Goal: Information Seeking & Learning: Find specific fact

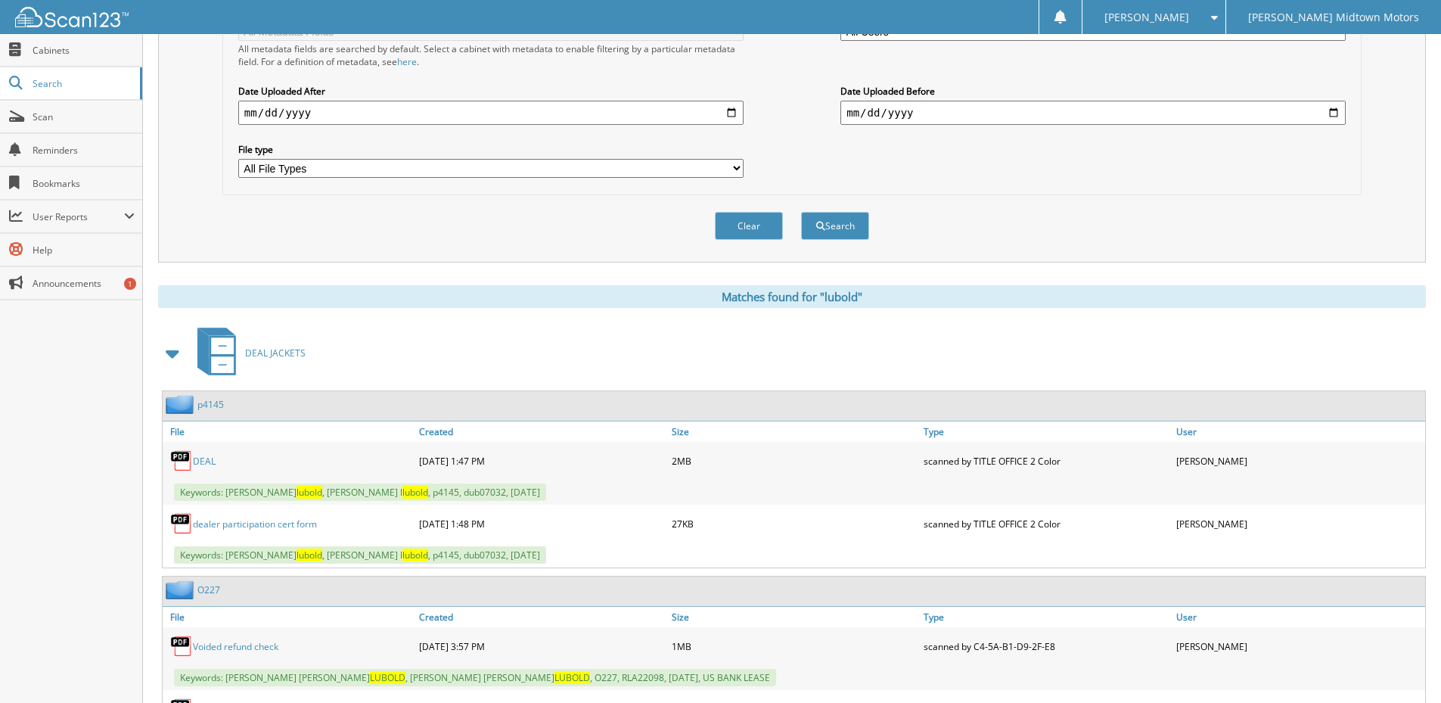
scroll to position [378, 0]
click at [744, 213] on button "Clear" at bounding box center [749, 226] width 68 height 28
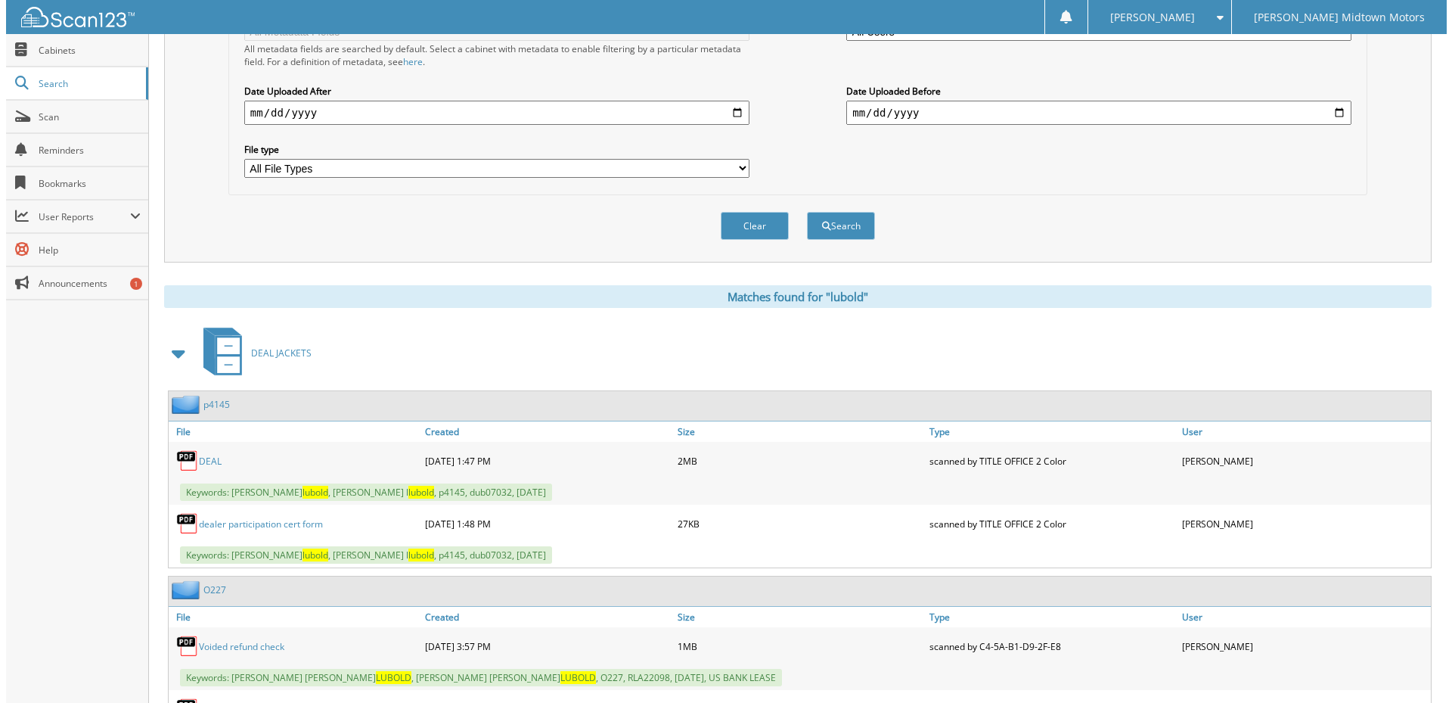
scroll to position [0, 0]
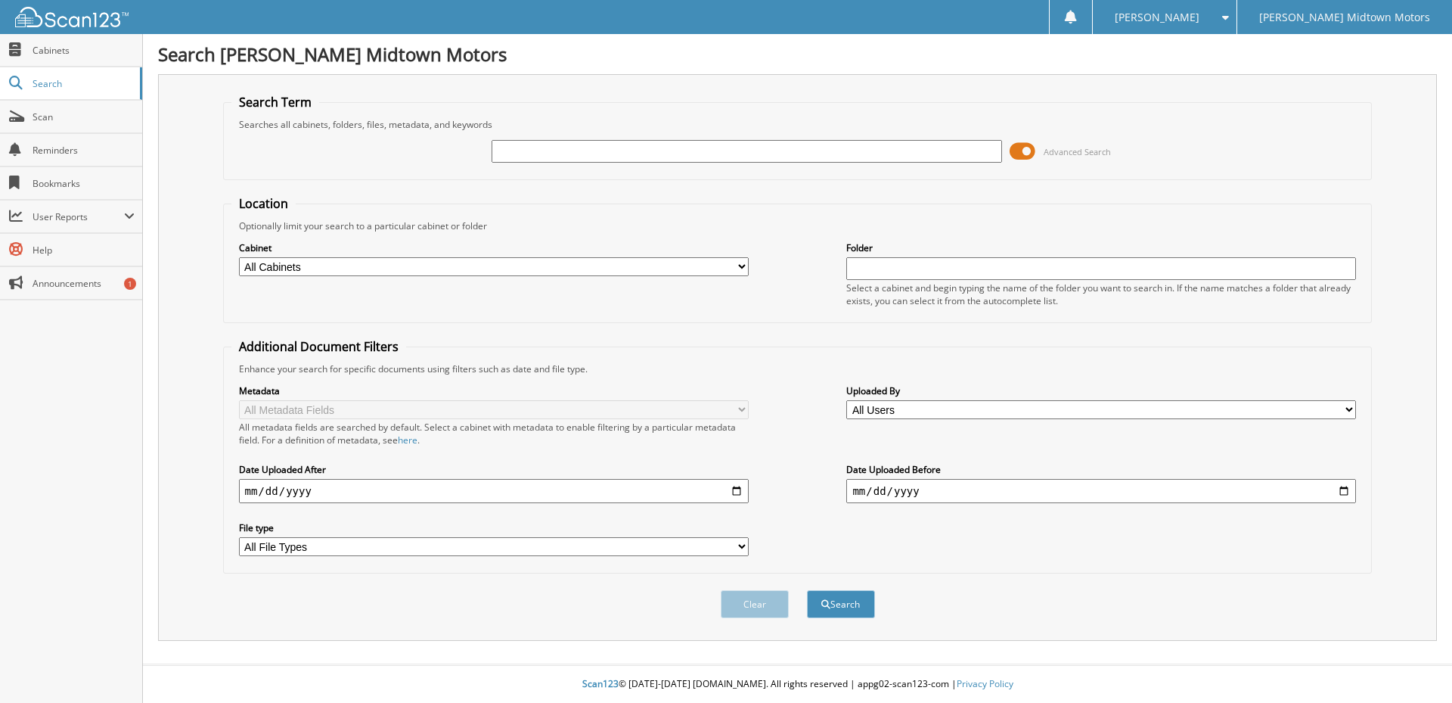
click at [648, 150] on input "text" at bounding box center [747, 151] width 510 height 23
type input "Q37"
click at [807, 590] on button "Search" at bounding box center [841, 604] width 68 height 28
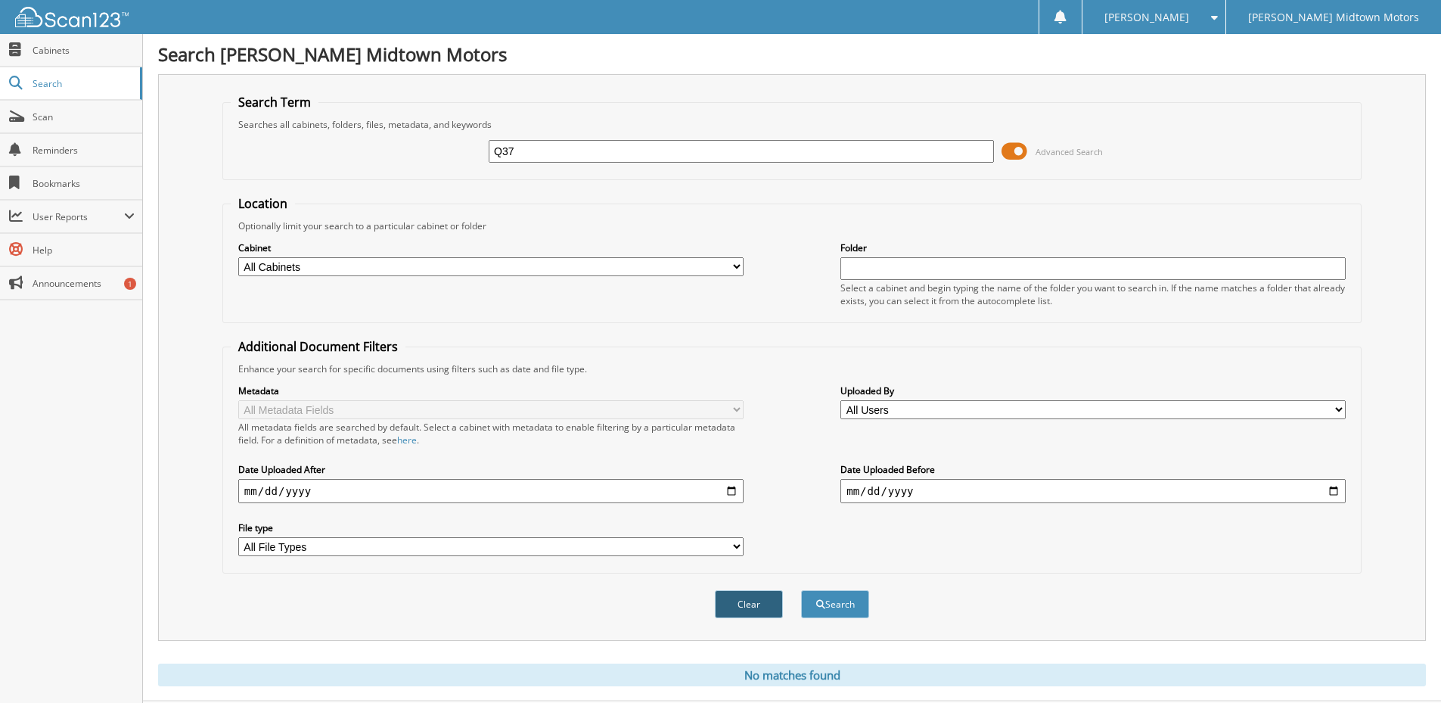
click at [766, 605] on button "Clear" at bounding box center [749, 604] width 68 height 28
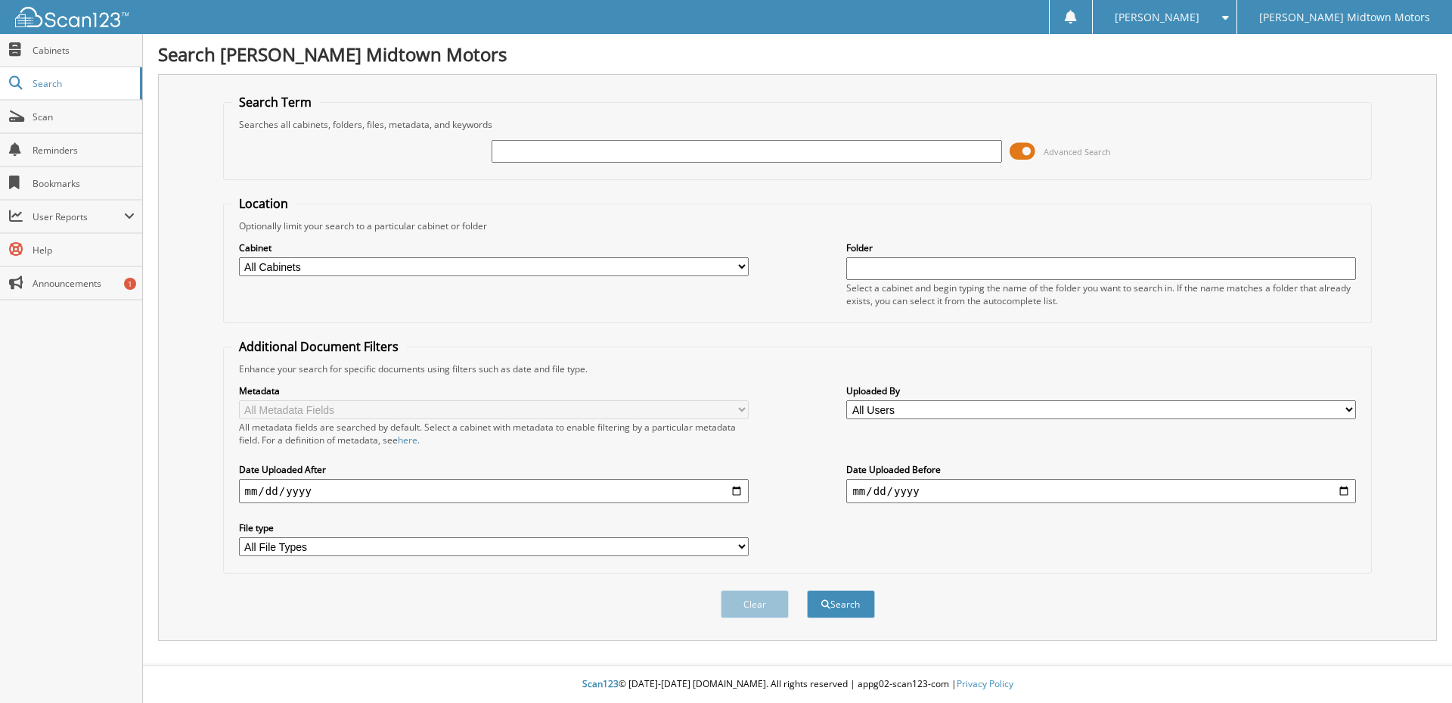
click at [651, 151] on input "text" at bounding box center [747, 151] width 510 height 23
type input "Q357"
click at [807, 590] on button "Search" at bounding box center [841, 604] width 68 height 28
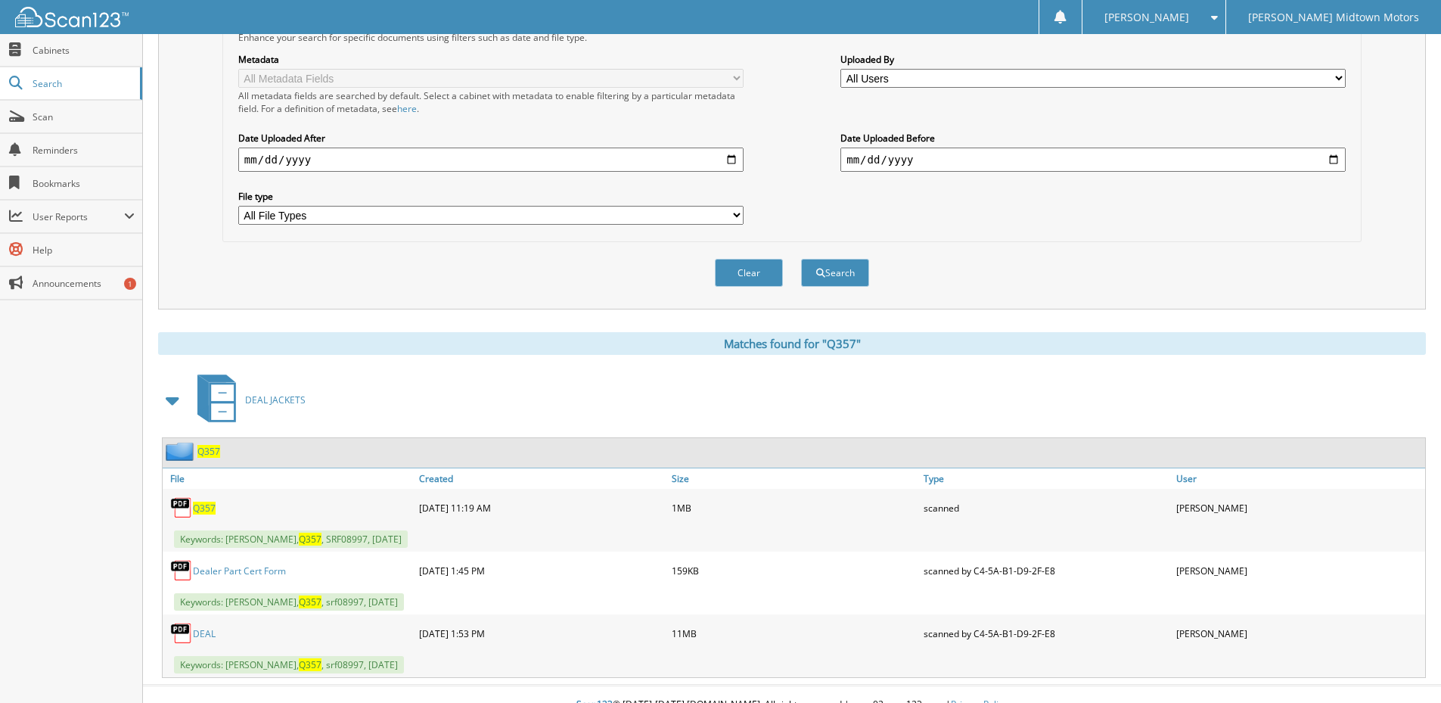
scroll to position [353, 0]
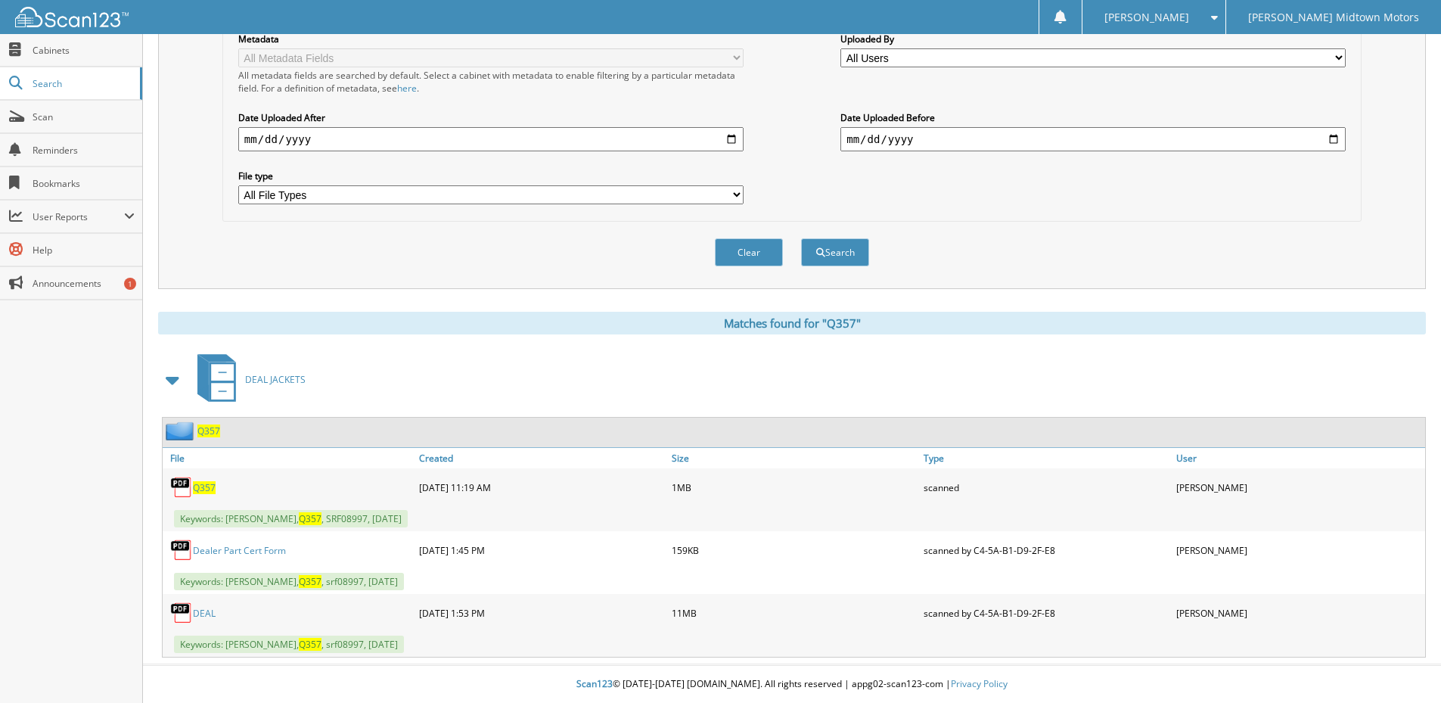
click at [208, 613] on link "DEAL" at bounding box center [204, 613] width 23 height 13
click at [1100, 229] on div "Clear Search" at bounding box center [791, 252] width 1139 height 61
